Goal: Communication & Community: Answer question/provide support

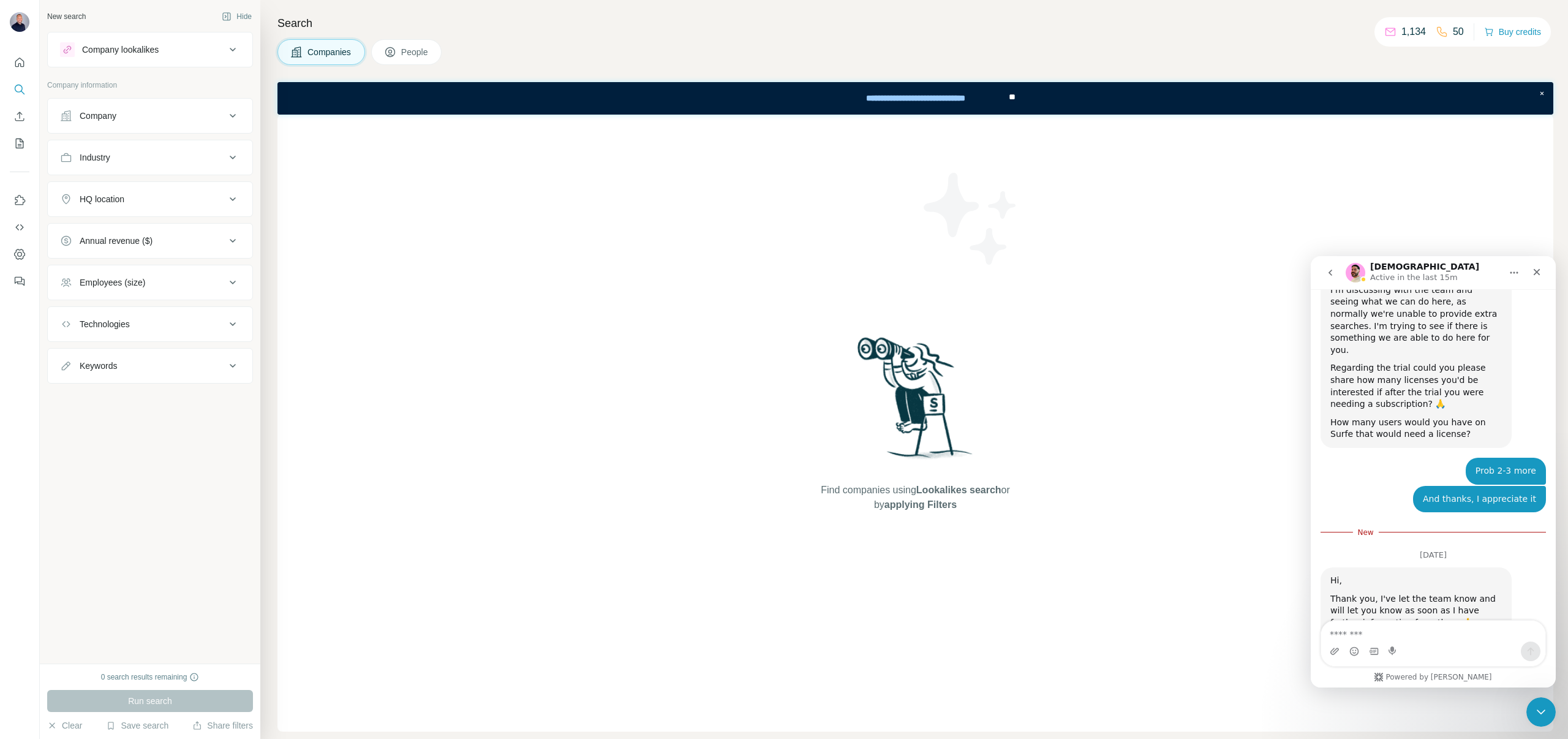
scroll to position [1079, 0]
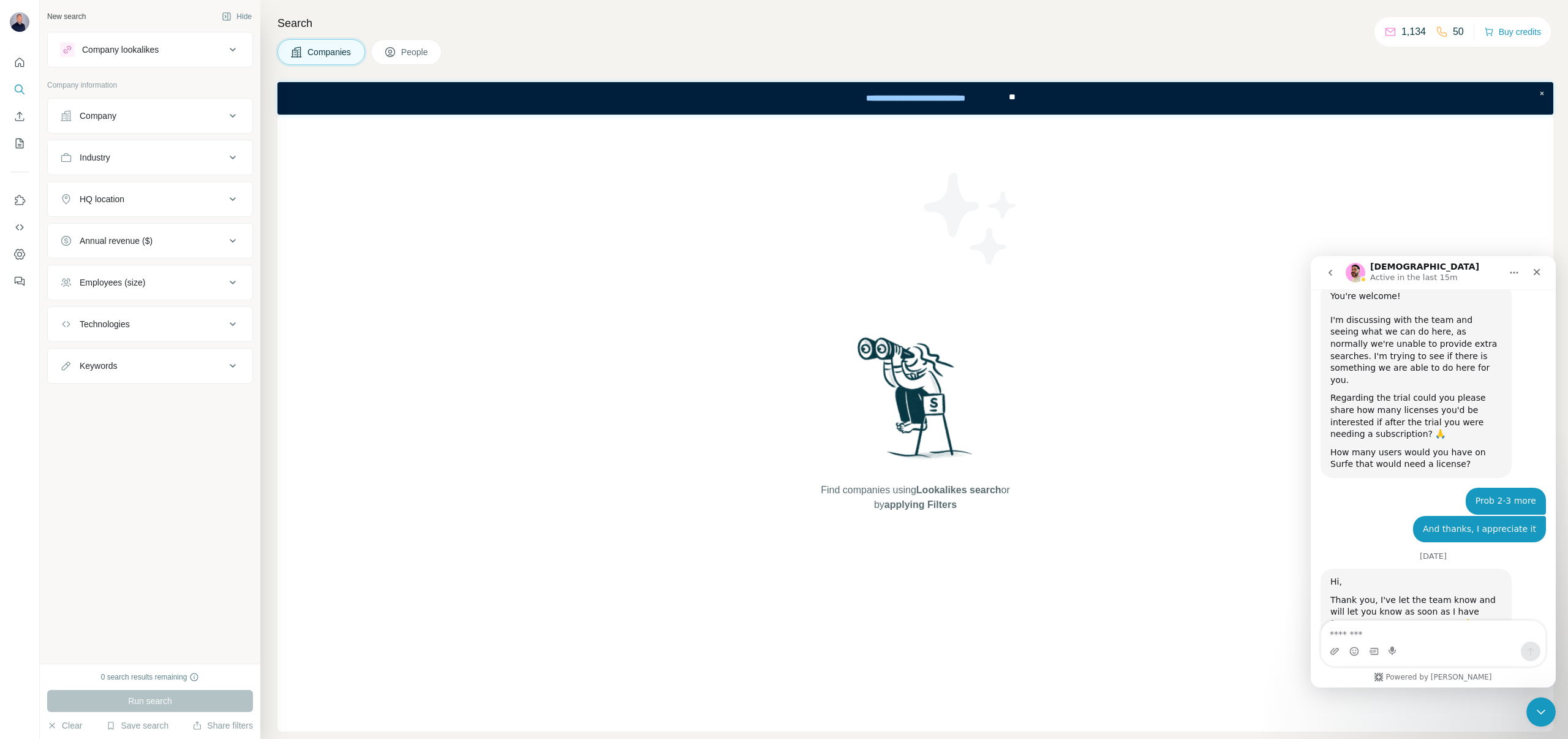
scroll to position [1051, 0]
click at [1375, 641] on div "Intercom messenger" at bounding box center [1373, 651] width 10 height 19
click at [1365, 636] on textarea "Message…" at bounding box center [1433, 631] width 224 height 21
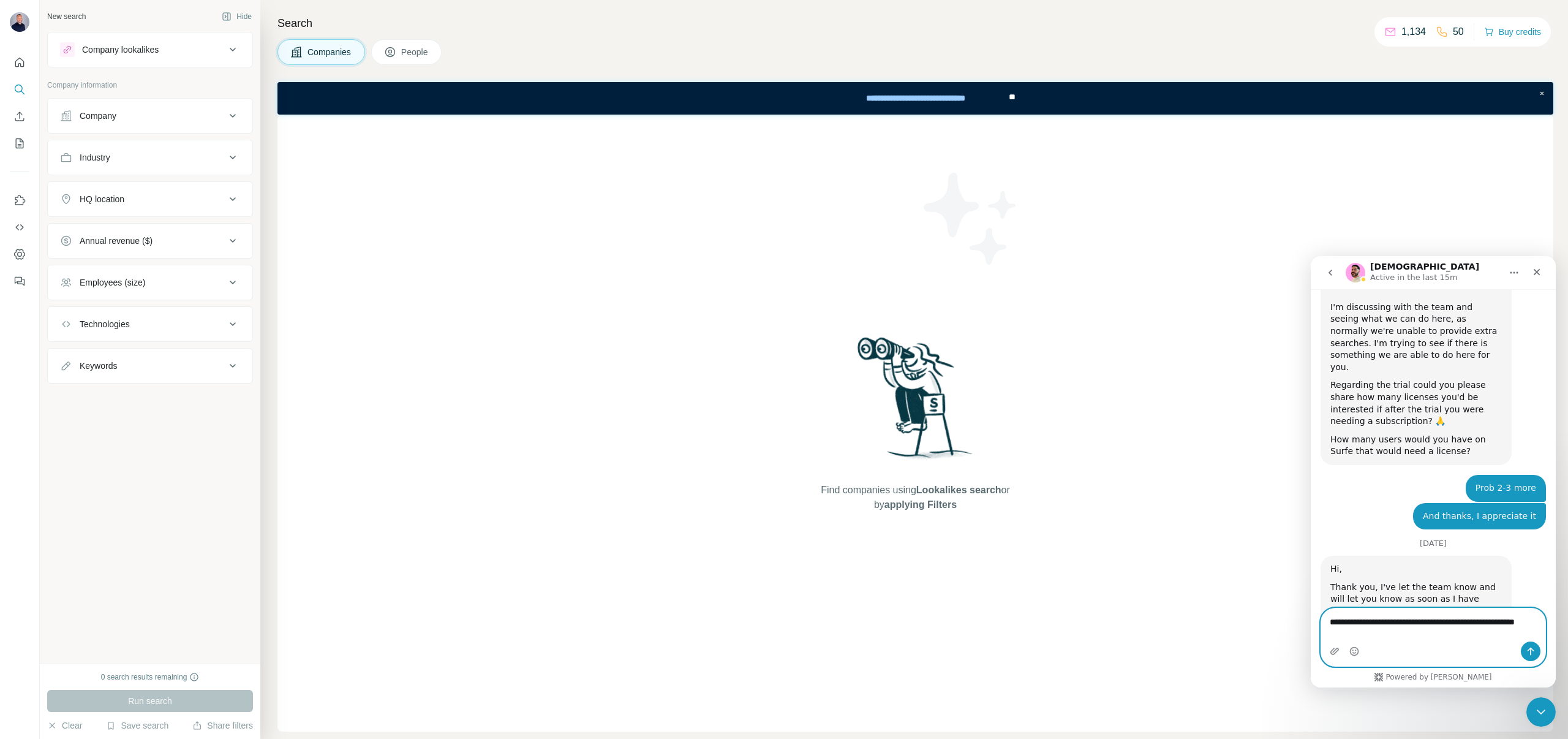
type textarea "**********"
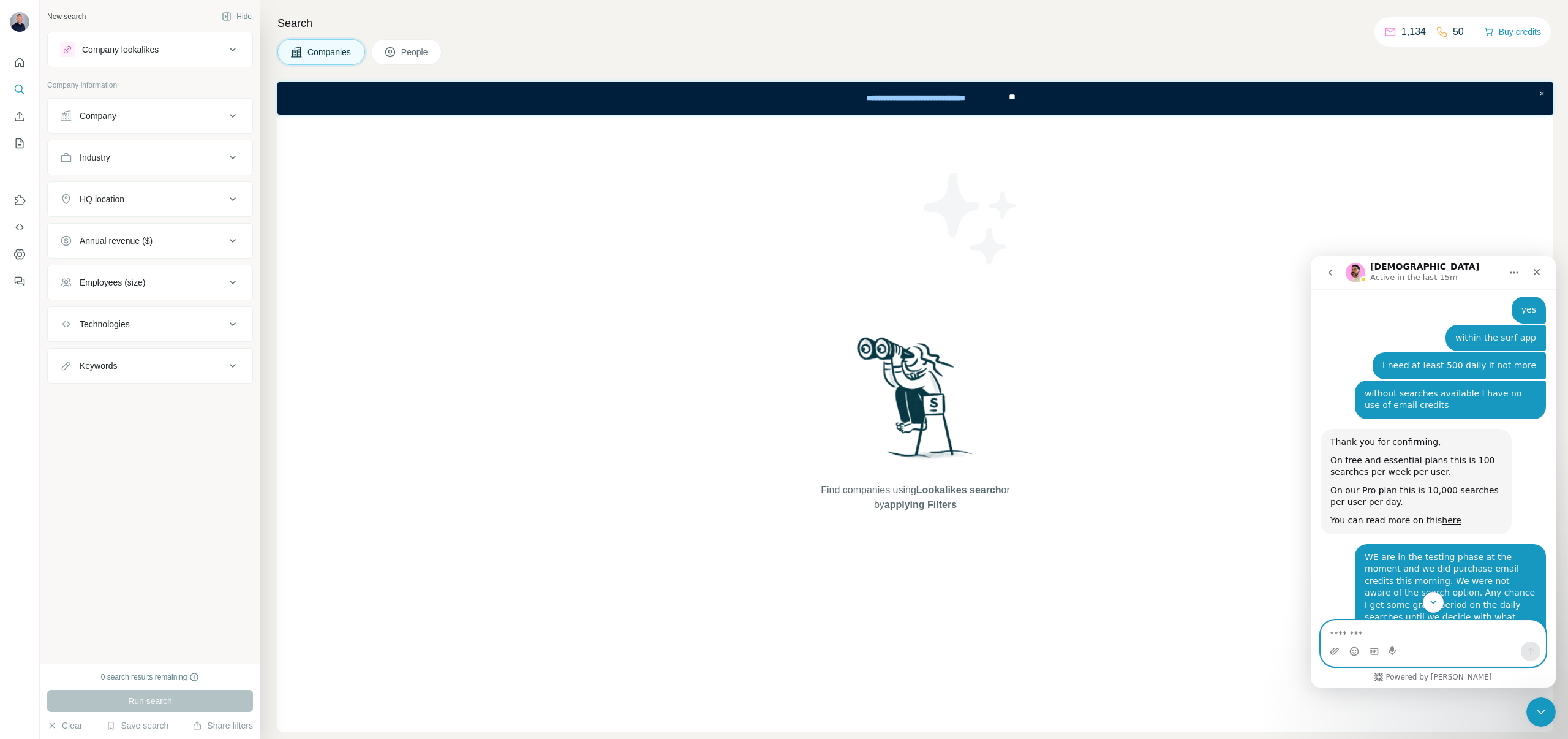
scroll to position [576, 0]
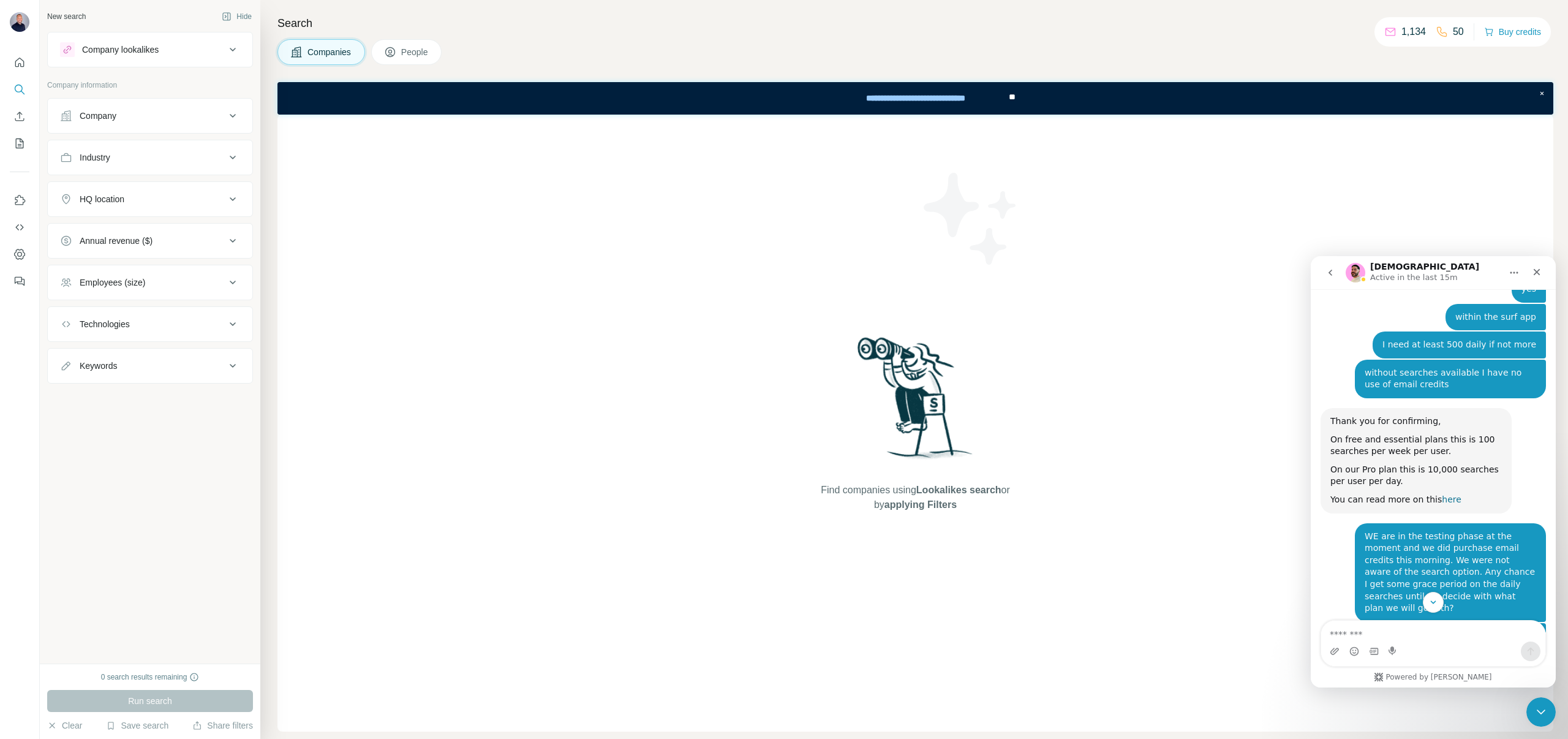
click at [1443, 495] on link "here" at bounding box center [1451, 499] width 19 height 10
